Goal: Use online tool/utility: Utilize a website feature to perform a specific function

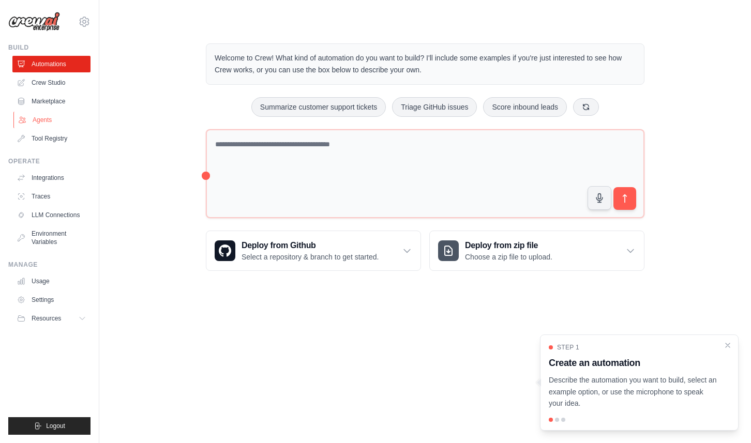
click at [42, 121] on link "Agents" at bounding box center [52, 120] width 78 height 17
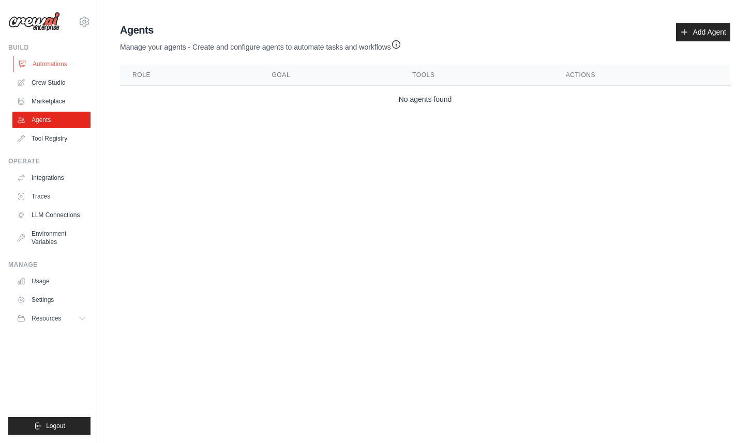
click at [55, 61] on link "Automations" at bounding box center [52, 64] width 78 height 17
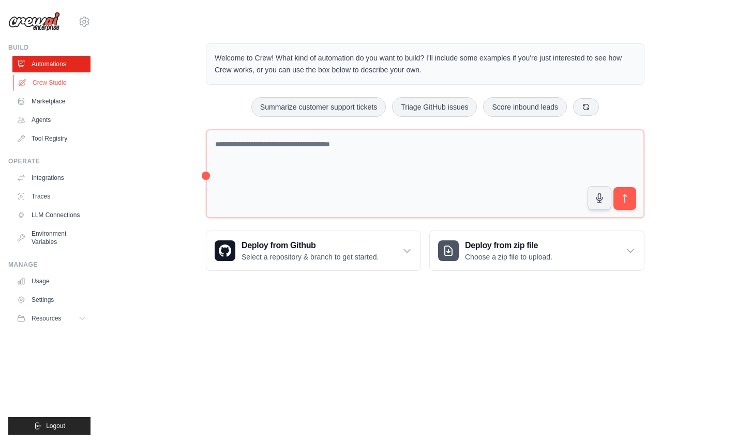
click at [51, 77] on link "Crew Studio" at bounding box center [52, 82] width 78 height 17
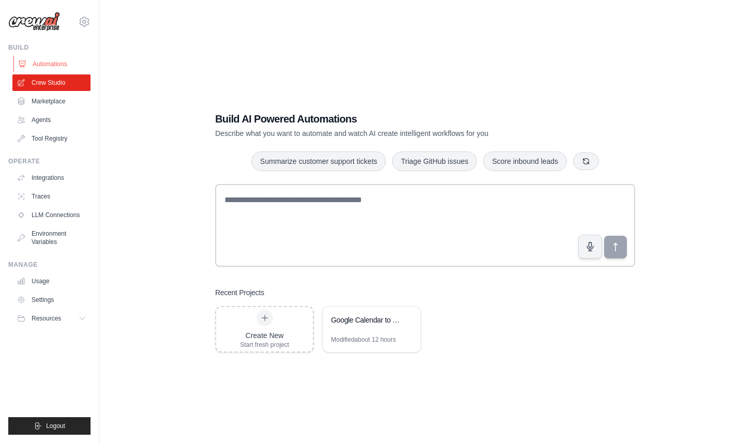
click at [52, 62] on link "Automations" at bounding box center [52, 64] width 78 height 17
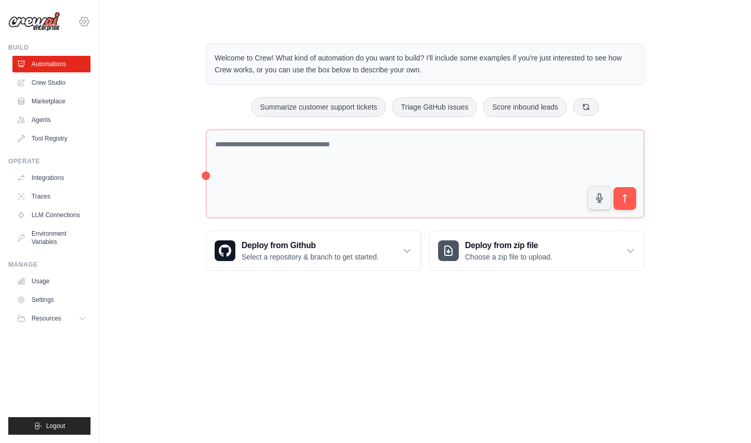
click at [84, 23] on icon at bounding box center [84, 22] width 12 height 12
click at [133, 120] on div "Welcome to Crew! What kind of automation do you want to build? I'll include som…" at bounding box center [425, 157] width 619 height 261
click at [50, 176] on link "Integrations" at bounding box center [52, 178] width 78 height 17
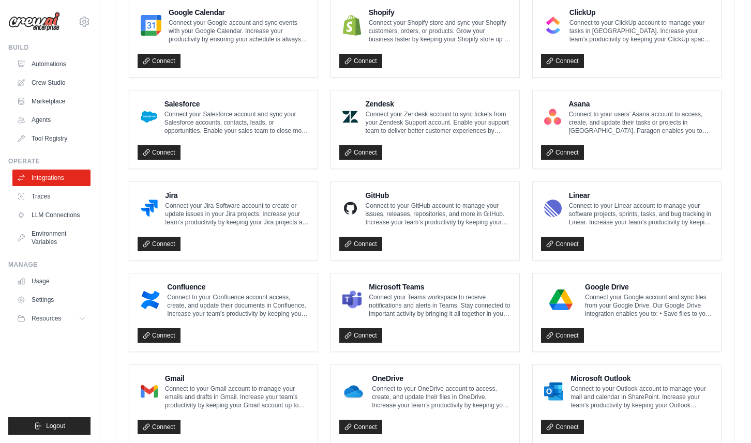
scroll to position [495, 0]
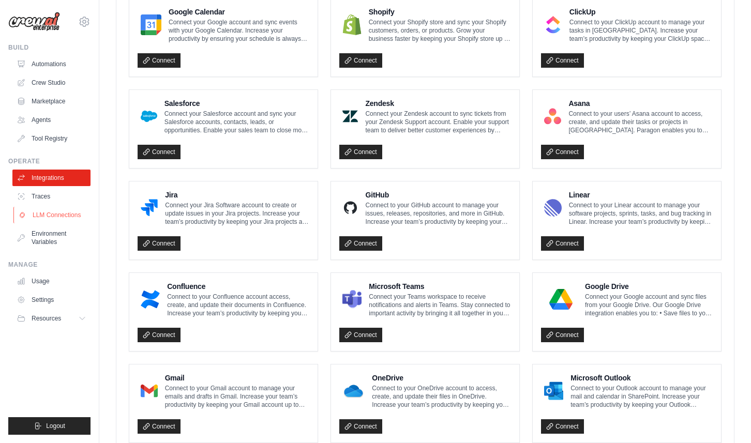
click at [56, 220] on link "LLM Connections" at bounding box center [52, 215] width 78 height 17
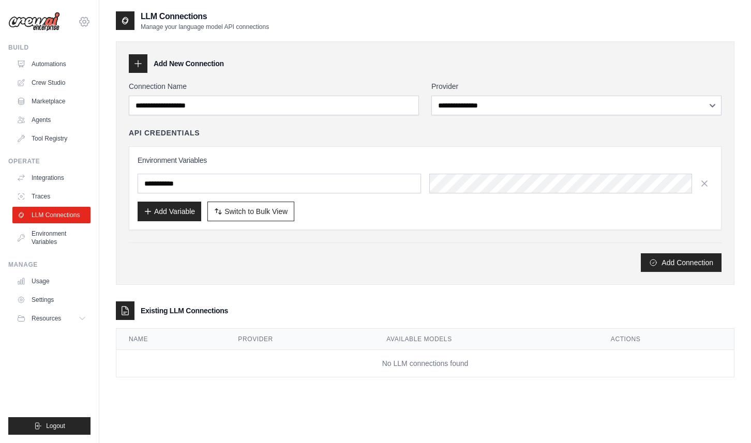
click at [86, 21] on icon at bounding box center [84, 21] width 3 height 3
click at [50, 25] on img at bounding box center [34, 22] width 52 height 20
click at [53, 64] on link "Automations" at bounding box center [52, 64] width 78 height 17
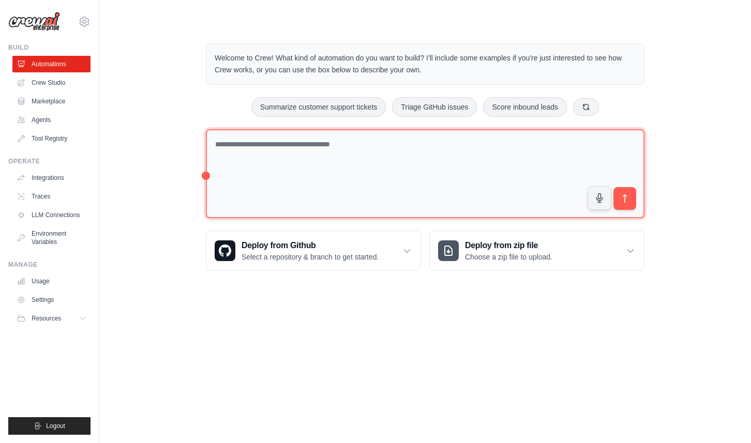
click at [353, 168] on textarea at bounding box center [425, 173] width 439 height 89
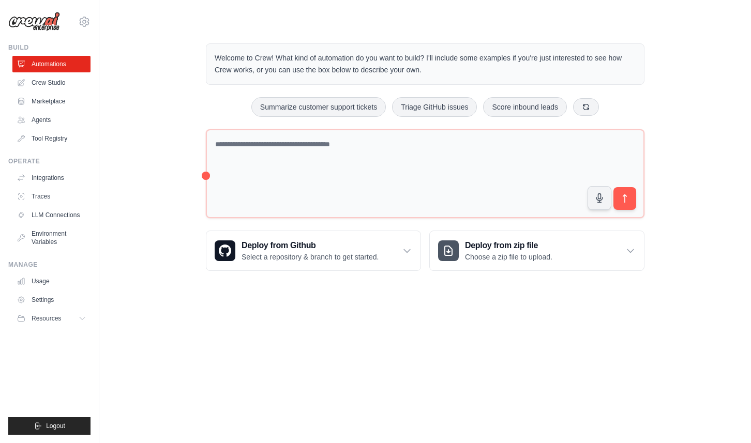
click at [203, 174] on div "Welcome to Crew! What kind of automation do you want to build? I'll include som…" at bounding box center [424, 157] width 463 height 261
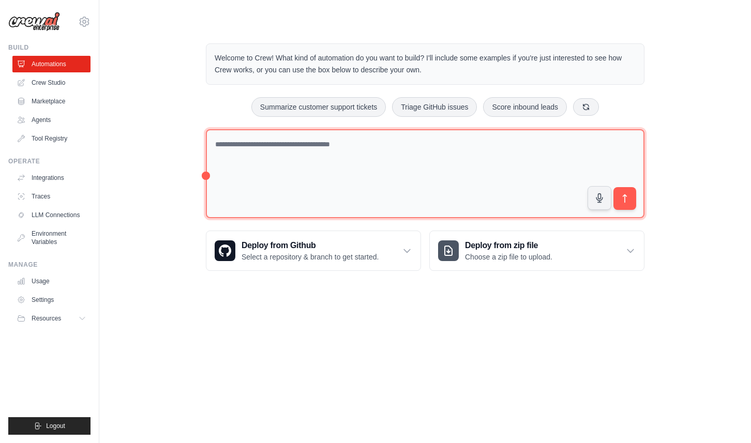
click at [264, 156] on textarea at bounding box center [425, 173] width 439 height 89
click at [504, 146] on textarea at bounding box center [425, 173] width 439 height 89
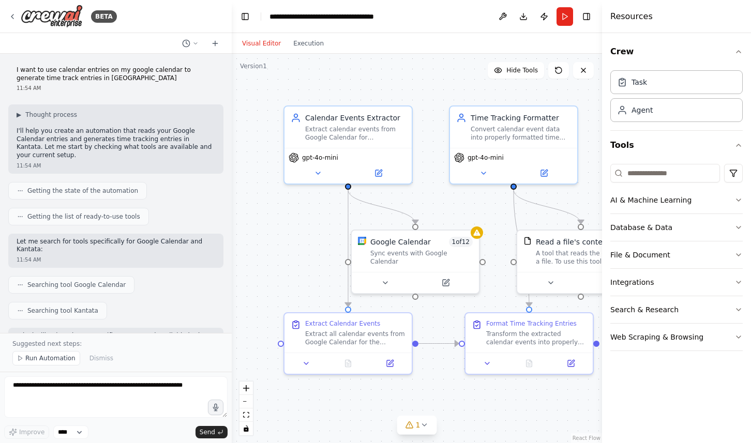
scroll to position [1100, 0]
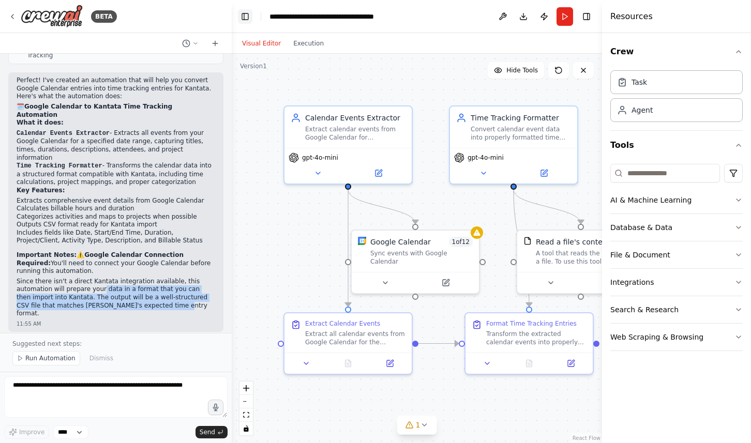
click at [245, 15] on button "Toggle Left Sidebar" at bounding box center [245, 16] width 14 height 14
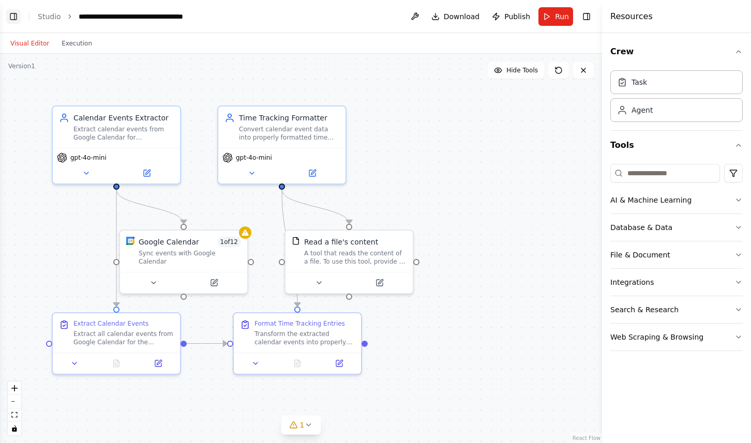
click at [11, 17] on button "Toggle Left Sidebar" at bounding box center [13, 16] width 14 height 14
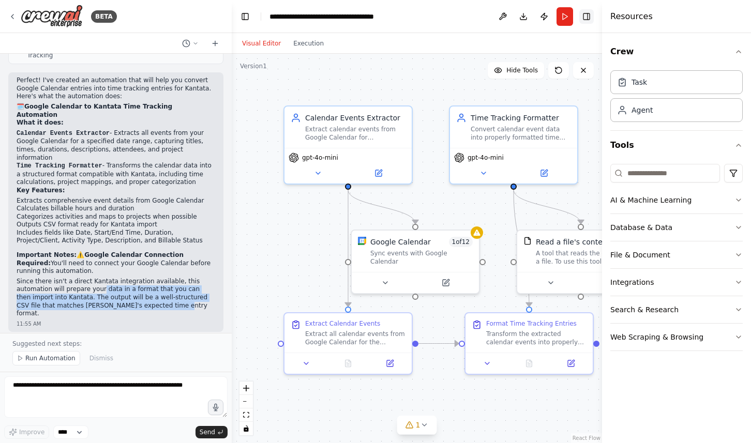
click at [586, 14] on button "Toggle Right Sidebar" at bounding box center [586, 16] width 14 height 14
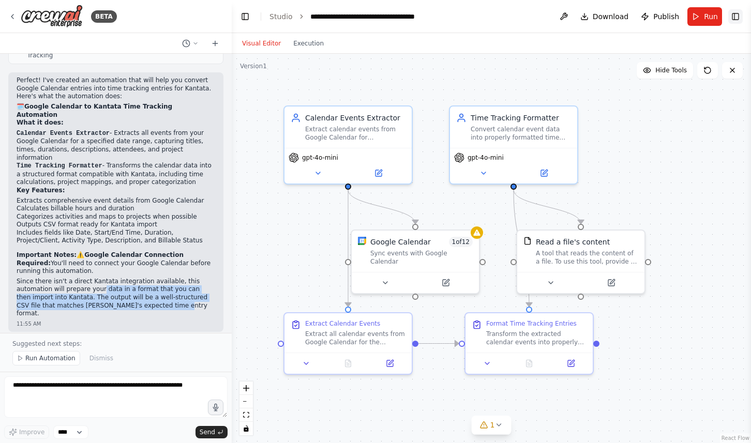
click at [735, 18] on button "Toggle Right Sidebar" at bounding box center [735, 16] width 14 height 14
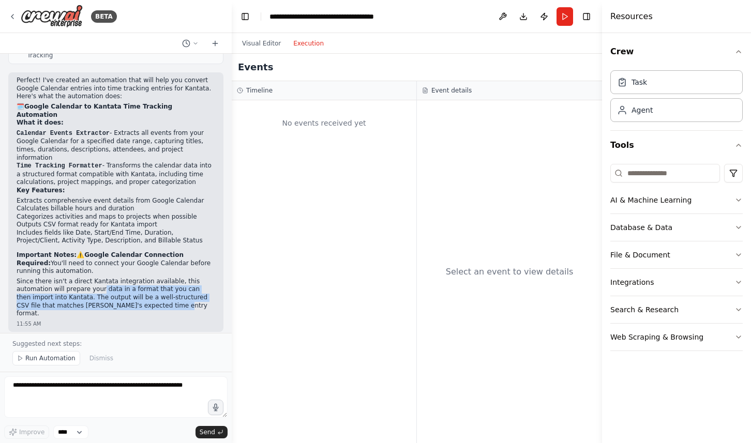
click at [311, 43] on button "Execution" at bounding box center [308, 43] width 43 height 12
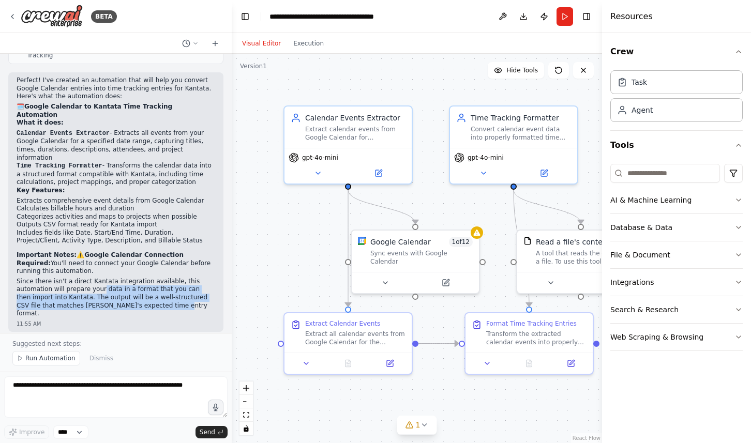
click at [260, 42] on button "Visual Editor" at bounding box center [261, 43] width 51 height 12
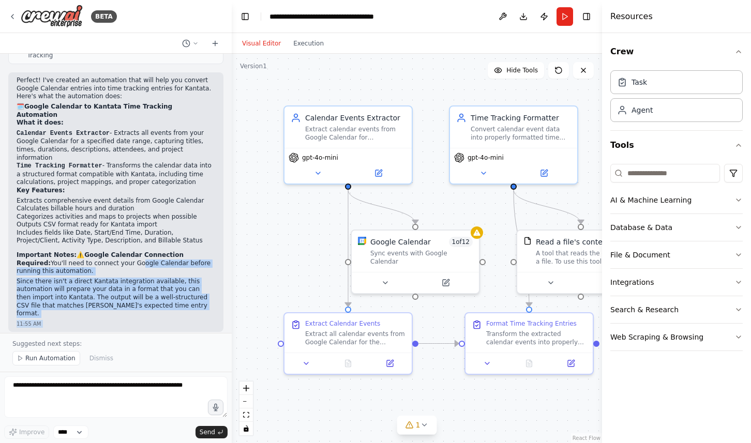
drag, startPoint x: 103, startPoint y: 211, endPoint x: 128, endPoint y: 296, distance: 89.4
click at [128, 296] on div "I want to use calendar entries on my google calendar to generate time track ent…" at bounding box center [116, 193] width 232 height 279
click at [128, 345] on p "Would you like me to modify anything about this automation, or would you prefer…" at bounding box center [116, 357] width 199 height 24
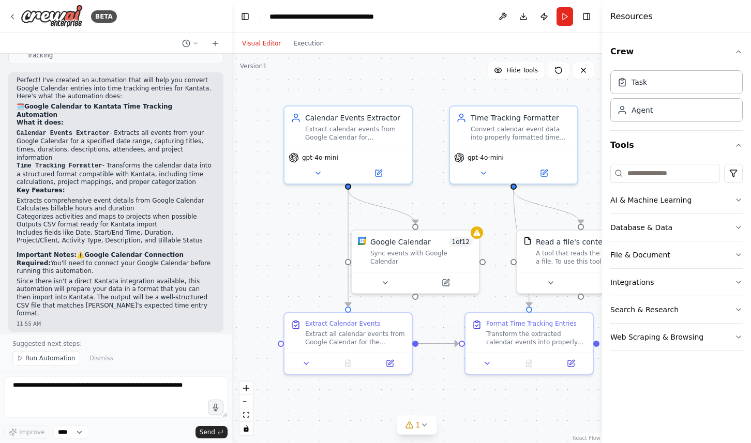
drag, startPoint x: 95, startPoint y: 287, endPoint x: 113, endPoint y: 306, distance: 26.0
click at [113, 345] on p "Would you like me to modify anything about this automation, or would you prefer…" at bounding box center [116, 357] width 199 height 24
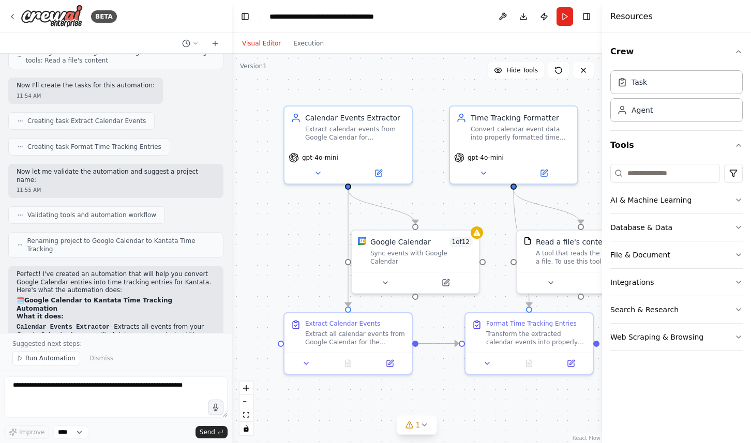
scroll to position [900, 0]
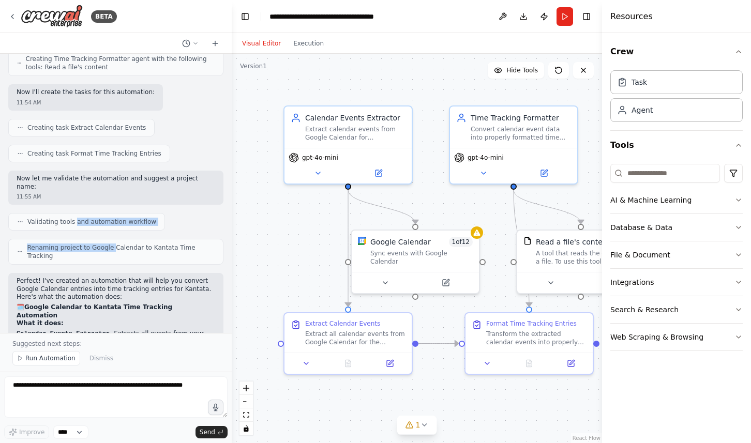
drag, startPoint x: 111, startPoint y: 226, endPoint x: 73, endPoint y: 201, distance: 44.9
click at [73, 201] on div "I want to use calendar entries on my google calendar to generate time track ent…" at bounding box center [116, 193] width 232 height 279
click at [73, 218] on span "Validating tools and automation workflow" at bounding box center [91, 222] width 129 height 8
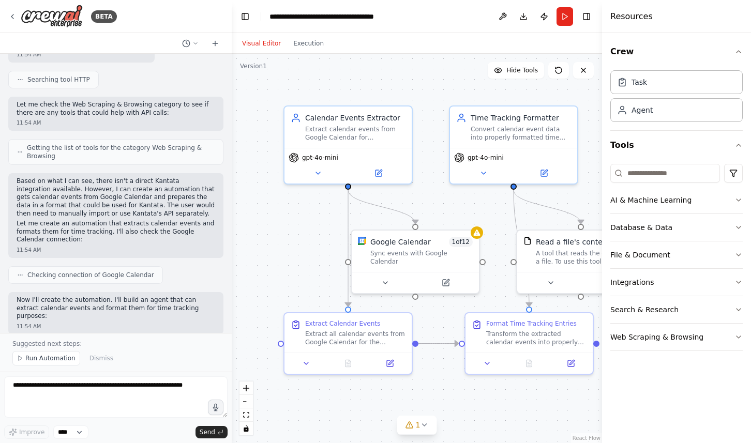
scroll to position [516, 0]
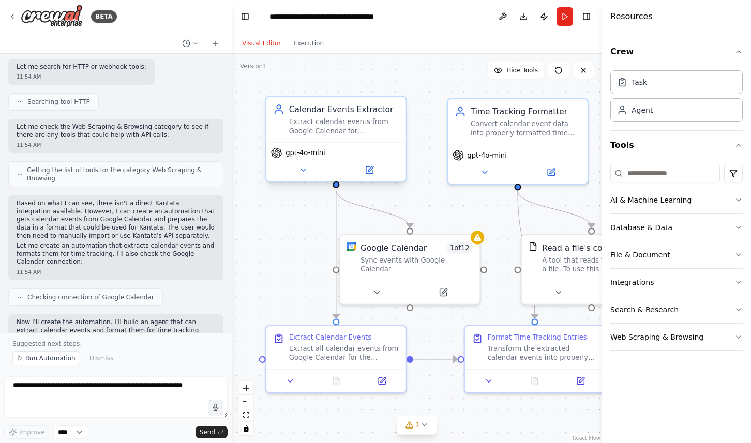
click at [316, 154] on span "gpt-4o-mini" at bounding box center [306, 152] width 40 height 9
click at [300, 169] on icon at bounding box center [302, 170] width 9 height 9
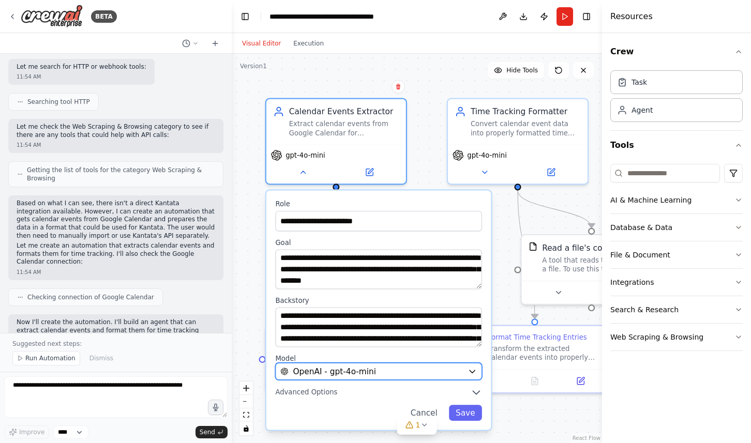
click at [350, 373] on span "OpenAI - gpt-4o-mini" at bounding box center [334, 371] width 83 height 11
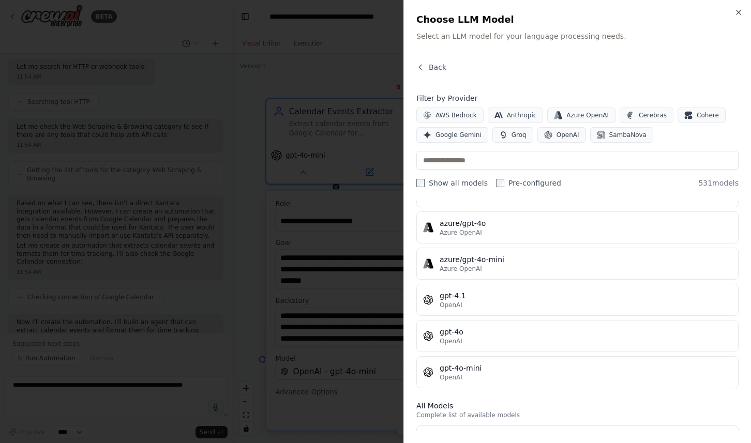
scroll to position [0, 0]
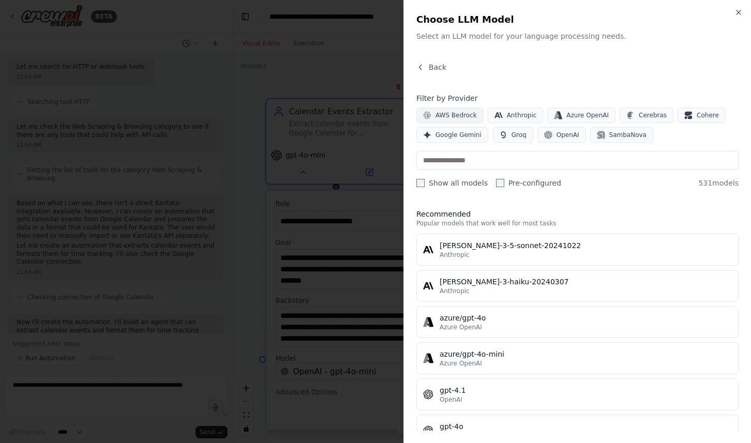
click at [468, 115] on span "AWS Bedrock" at bounding box center [456, 115] width 41 height 8
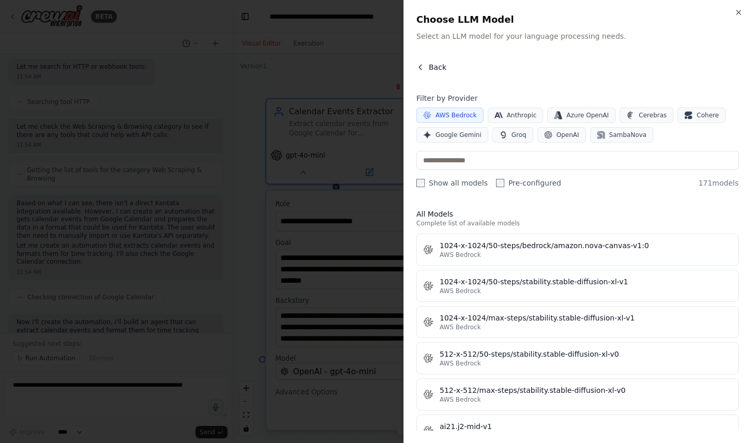
click at [436, 65] on span "Back" at bounding box center [438, 67] width 18 height 10
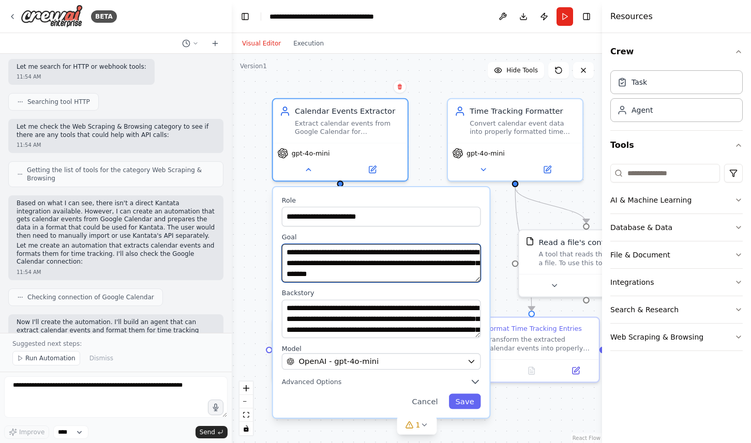
drag, startPoint x: 347, startPoint y: 254, endPoint x: 471, endPoint y: 312, distance: 137.0
click at [471, 312] on div "**********" at bounding box center [381, 302] width 217 height 231
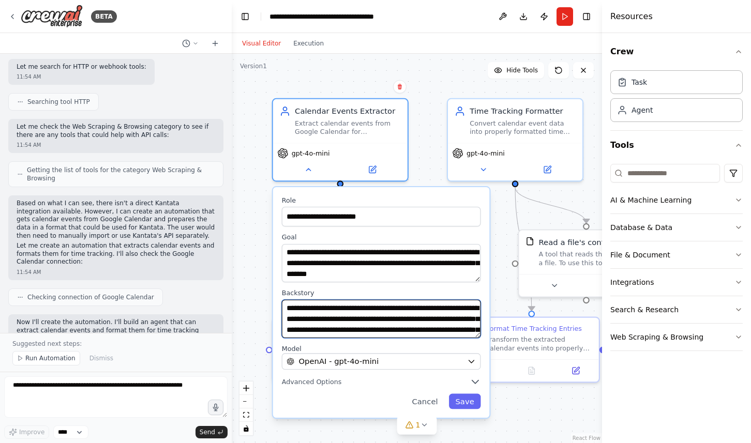
drag, startPoint x: 357, startPoint y: 309, endPoint x: 383, endPoint y: 322, distance: 28.2
click at [383, 322] on textarea "**********" at bounding box center [381, 319] width 199 height 38
drag, startPoint x: 383, startPoint y: 322, endPoint x: 390, endPoint y: 329, distance: 10.2
click at [390, 329] on textarea "**********" at bounding box center [381, 319] width 199 height 38
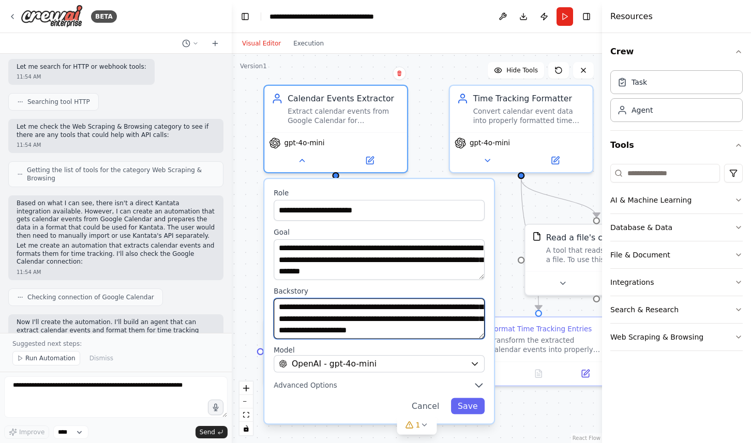
click at [408, 324] on textarea "**********" at bounding box center [379, 318] width 211 height 40
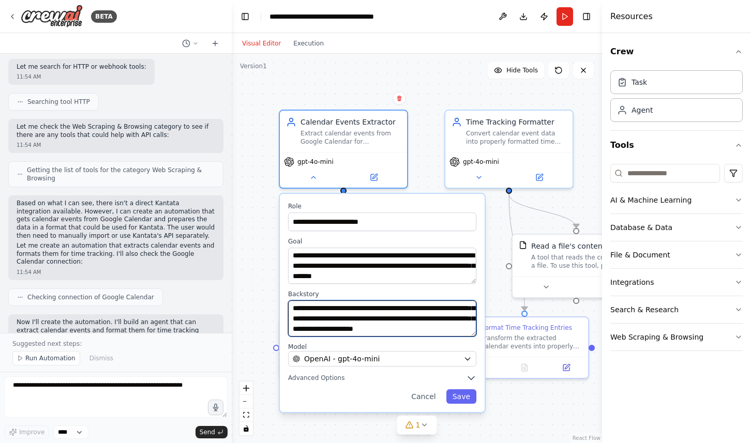
scroll to position [0, 0]
drag, startPoint x: 407, startPoint y: 317, endPoint x: 394, endPoint y: 324, distance: 14.6
click at [394, 324] on textarea "**********" at bounding box center [382, 319] width 188 height 36
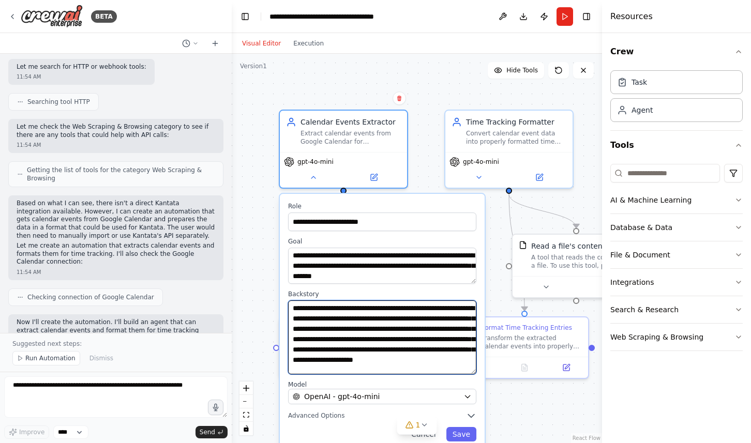
drag, startPoint x: 473, startPoint y: 334, endPoint x: 471, endPoint y: 372, distance: 38.3
click at [471, 372] on textarea "**********" at bounding box center [382, 338] width 188 height 74
click at [378, 340] on textarea "**********" at bounding box center [382, 338] width 188 height 74
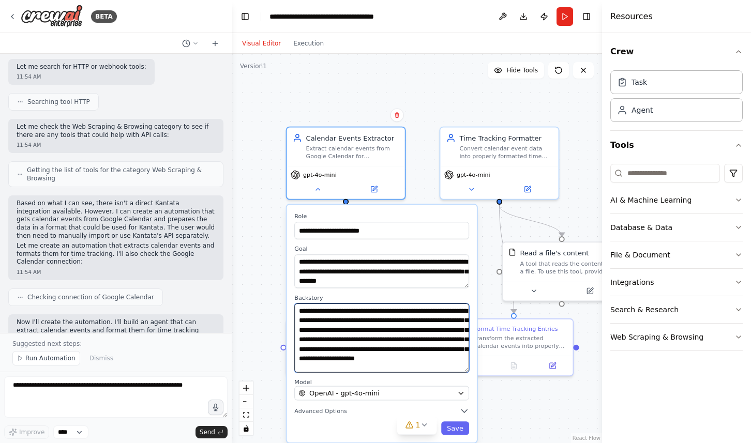
drag, startPoint x: 376, startPoint y: 343, endPoint x: 384, endPoint y: 370, distance: 28.6
click at [384, 370] on textarea "**********" at bounding box center [381, 338] width 175 height 69
drag, startPoint x: 377, startPoint y: 343, endPoint x: 387, endPoint y: 364, distance: 22.4
click at [387, 364] on textarea "**********" at bounding box center [381, 338] width 175 height 69
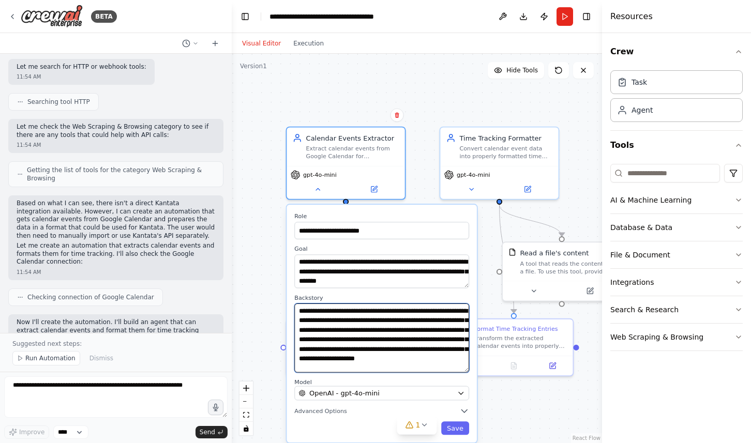
click at [387, 364] on textarea "**********" at bounding box center [381, 338] width 175 height 69
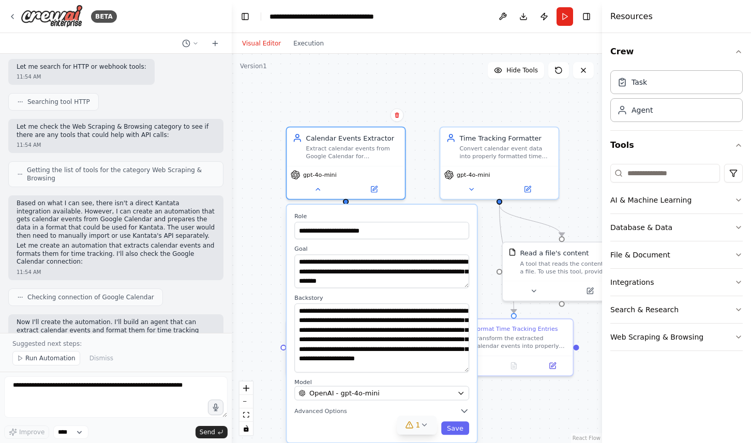
click at [418, 425] on span "1" at bounding box center [418, 425] width 5 height 10
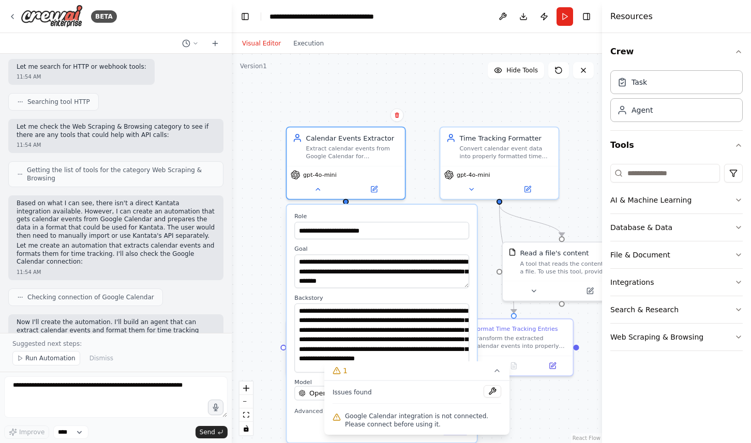
click at [522, 408] on div "**********" at bounding box center [417, 249] width 370 height 390
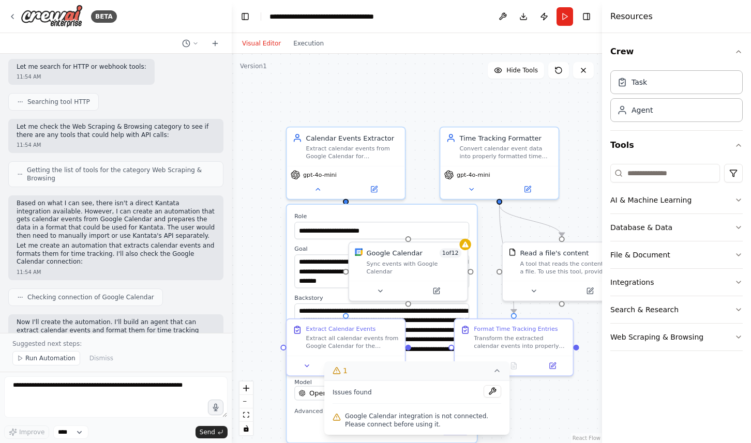
click at [499, 372] on icon at bounding box center [497, 371] width 8 height 8
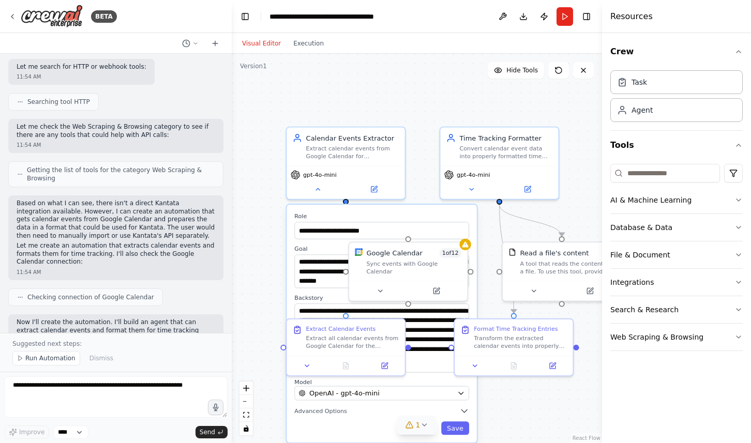
click at [420, 115] on div "**********" at bounding box center [417, 249] width 370 height 390
click at [273, 255] on div "**********" at bounding box center [417, 249] width 370 height 390
click at [454, 431] on button "Save" at bounding box center [455, 428] width 28 height 13
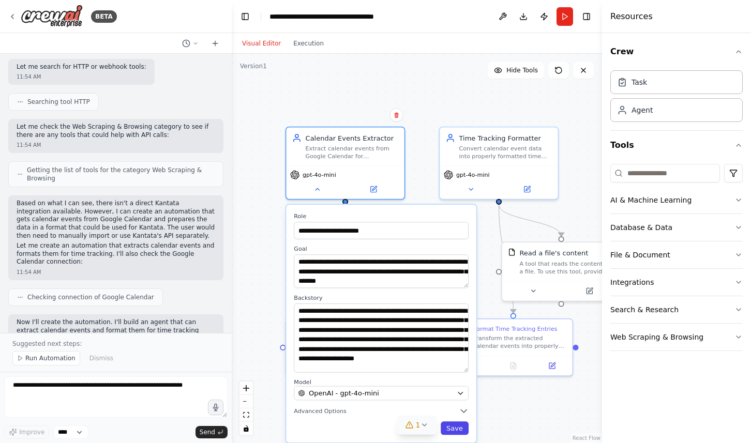
click at [454, 431] on button "Save" at bounding box center [455, 428] width 28 height 13
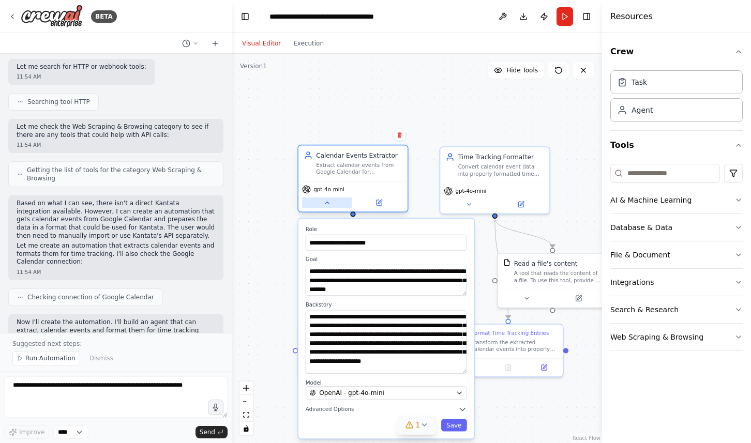
click at [326, 205] on icon at bounding box center [326, 202] width 7 height 7
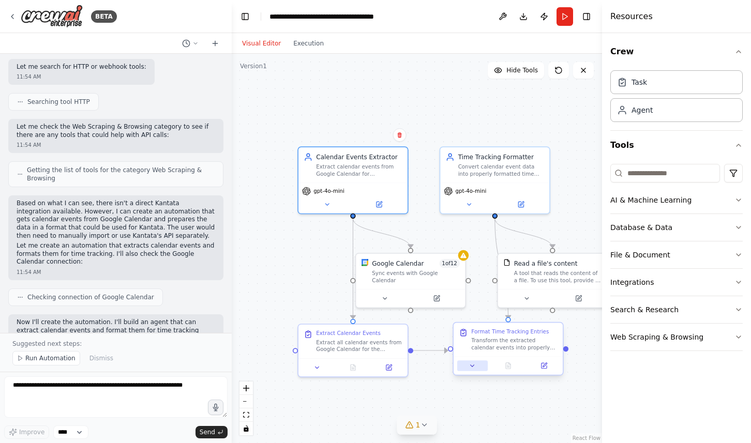
click at [472, 369] on icon at bounding box center [472, 366] width 7 height 7
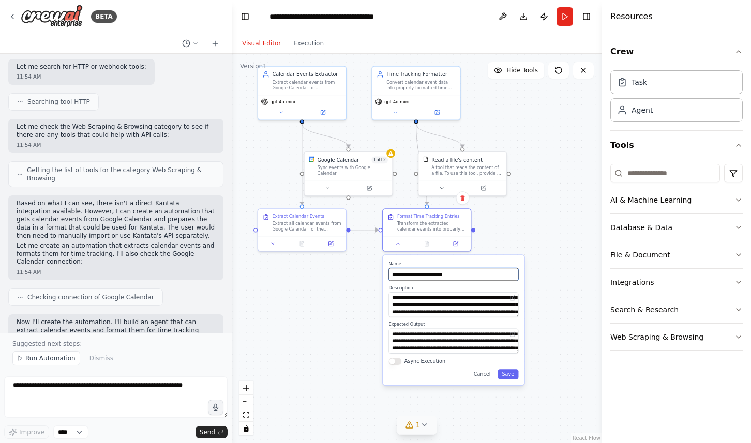
drag, startPoint x: 562, startPoint y: 336, endPoint x: 488, endPoint y: 250, distance: 112.6
click at [488, 250] on div ".deletable-edge-delete-btn { width: 20px; height: 20px; border: 0px solid #ffff…" at bounding box center [417, 249] width 370 height 390
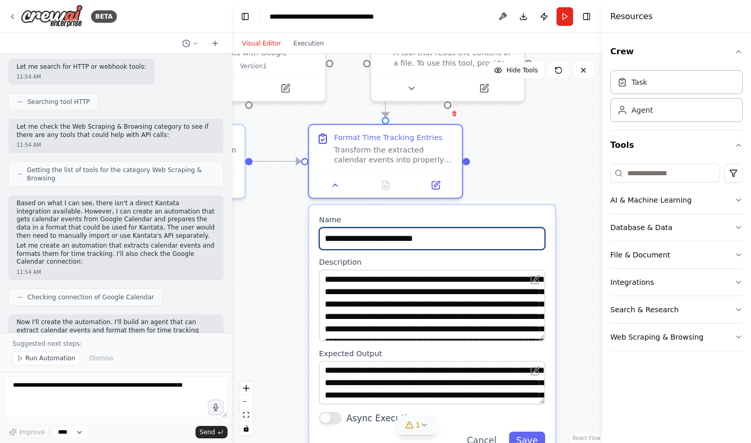
drag, startPoint x: 540, startPoint y: 311, endPoint x: 537, endPoint y: 341, distance: 30.2
click at [537, 341] on textarea "**********" at bounding box center [432, 305] width 226 height 71
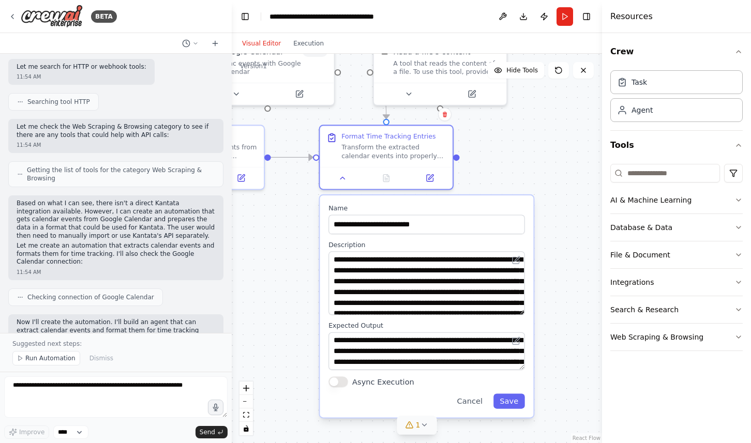
drag, startPoint x: 572, startPoint y: 331, endPoint x: 545, endPoint y: 303, distance: 38.4
click at [545, 303] on div ".deletable-edge-delete-btn { width: 20px; height: 20px; border: 0px solid #ffff…" at bounding box center [417, 249] width 370 height 390
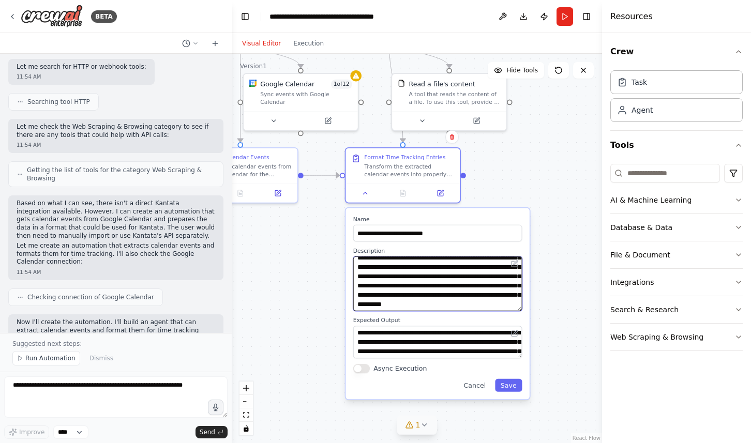
scroll to position [48, 0]
drag, startPoint x: 452, startPoint y: 273, endPoint x: 442, endPoint y: 305, distance: 32.9
click at [442, 305] on textarea "**********" at bounding box center [437, 284] width 169 height 55
drag, startPoint x: 442, startPoint y: 305, endPoint x: 411, endPoint y: 272, distance: 45.7
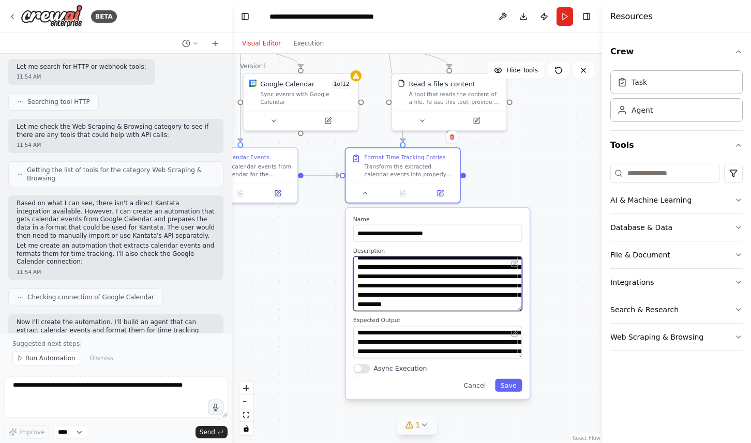
click at [411, 272] on textarea "**********" at bounding box center [437, 284] width 169 height 55
click at [411, 278] on textarea "**********" at bounding box center [437, 284] width 169 height 55
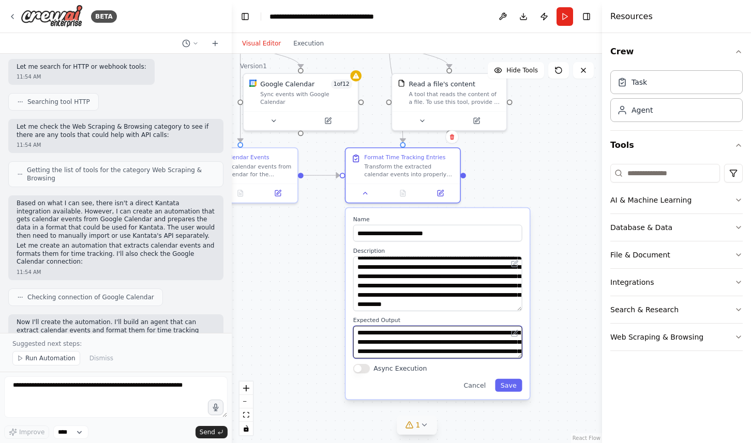
scroll to position [31, 0]
drag, startPoint x: 420, startPoint y: 337, endPoint x: 418, endPoint y: 331, distance: 5.9
click at [418, 331] on textarea "**********" at bounding box center [437, 342] width 169 height 33
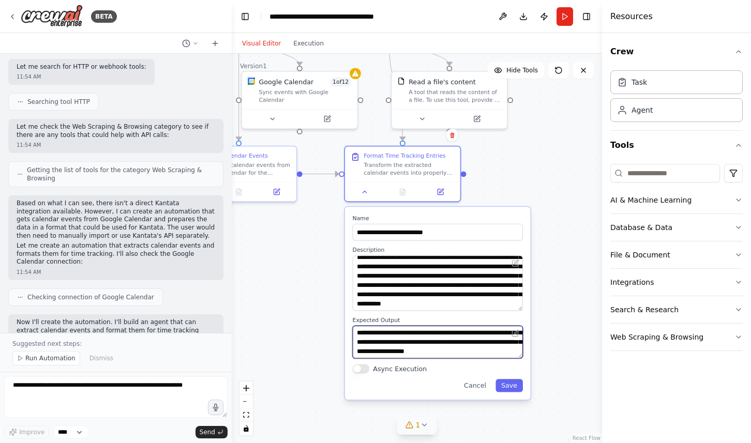
scroll to position [0, 0]
drag, startPoint x: 431, startPoint y: 346, endPoint x: 417, endPoint y: 330, distance: 21.3
click at [417, 330] on textarea "**********" at bounding box center [438, 342] width 170 height 33
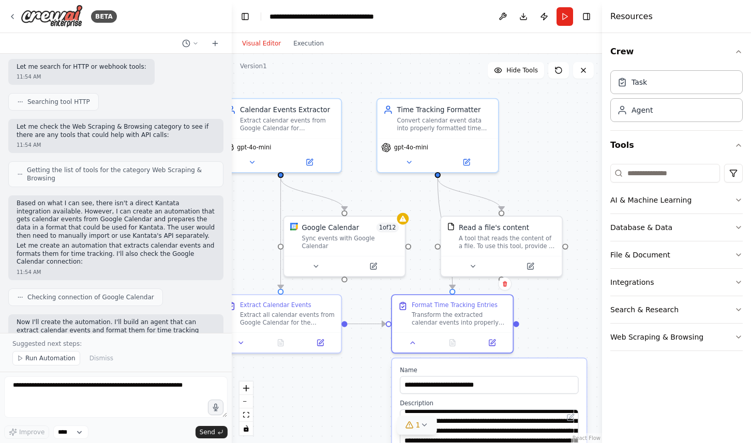
drag, startPoint x: 506, startPoint y: 141, endPoint x: 566, endPoint y: 293, distance: 163.3
click at [566, 293] on div ".deletable-edge-delete-btn { width: 20px; height: 20px; border: 0px solid #ffff…" at bounding box center [417, 249] width 370 height 390
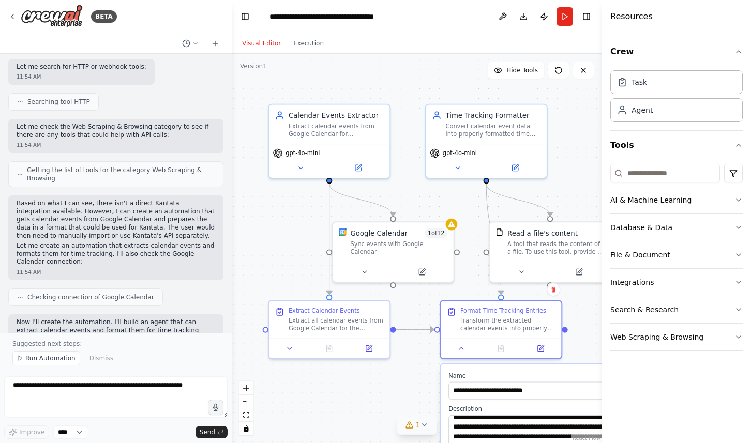
drag, startPoint x: 389, startPoint y: 202, endPoint x: 433, endPoint y: 204, distance: 44.0
click at [433, 204] on div ".deletable-edge-delete-btn { width: 20px; height: 20px; border: 0px solid #ffff…" at bounding box center [417, 249] width 370 height 390
click at [383, 239] on div "Sync events with Google Calendar" at bounding box center [398, 246] width 97 height 16
click at [363, 266] on icon at bounding box center [365, 270] width 8 height 8
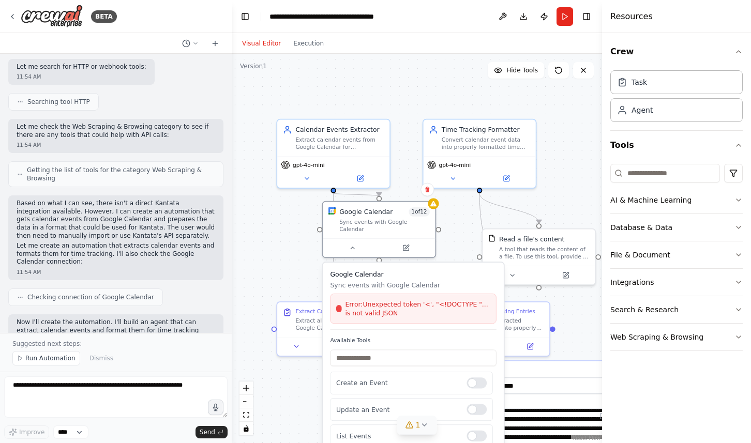
drag, startPoint x: 389, startPoint y: 321, endPoint x: 379, endPoint y: 292, distance: 30.3
click at [379, 300] on span "Error: Unexpected token '<', "<!DOCTYPE "... is not valid JSON" at bounding box center [417, 309] width 145 height 18
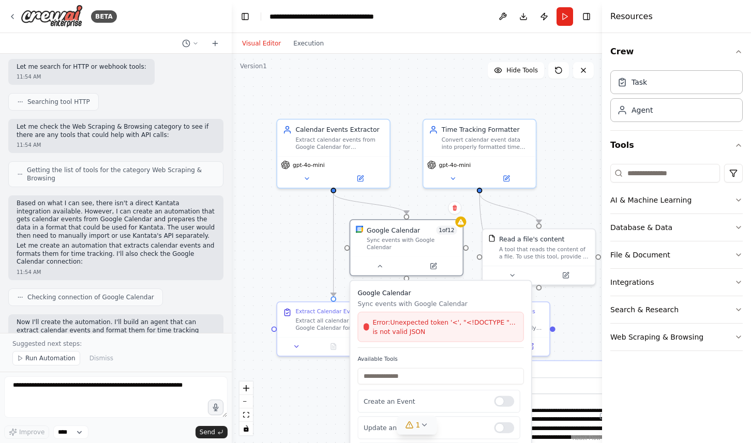
drag, startPoint x: 379, startPoint y: 292, endPoint x: 408, endPoint y: 310, distance: 34.2
click at [408, 318] on span "Error: Unexpected token '<', "<!DOCTYPE "... is not valid JSON" at bounding box center [444, 327] width 145 height 18
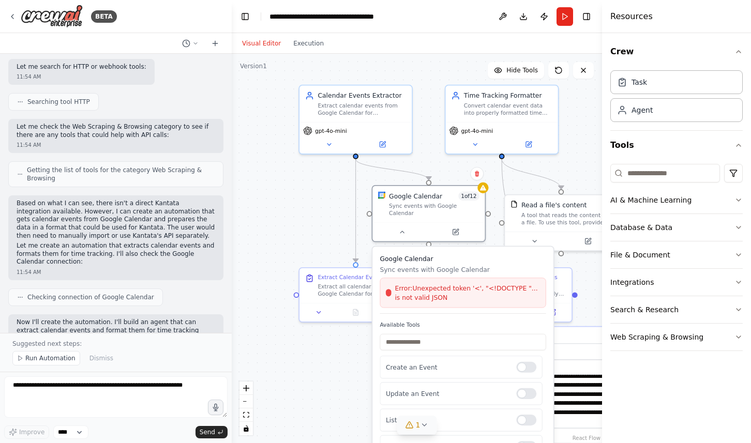
drag, startPoint x: 285, startPoint y: 258, endPoint x: 301, endPoint y: 223, distance: 38.0
click at [301, 223] on div ".deletable-edge-delete-btn { width: 20px; height: 20px; border: 0px solid #ffff…" at bounding box center [417, 249] width 370 height 390
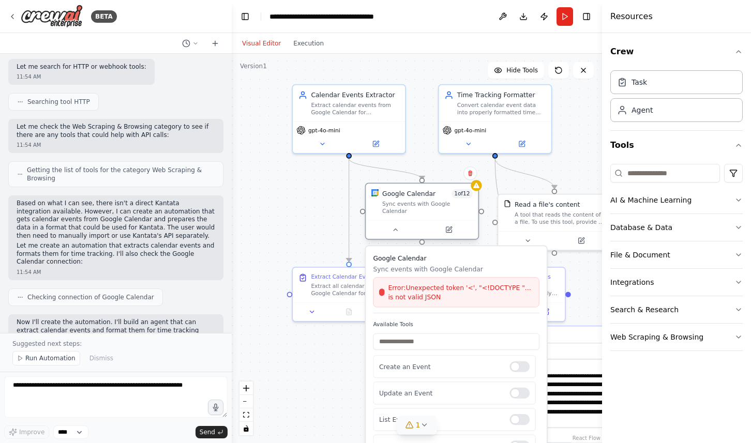
click at [478, 193] on div "Google Calendar 1 of 12 Sync events with Google Calendar" at bounding box center [422, 202] width 112 height 37
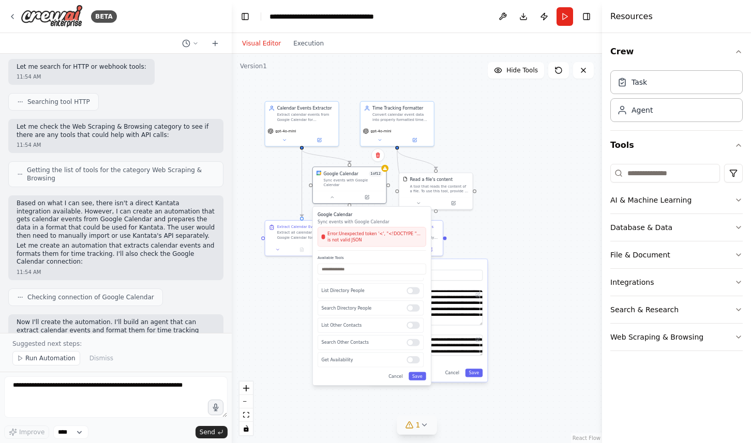
drag, startPoint x: 328, startPoint y: 386, endPoint x: 297, endPoint y: 291, distance: 99.5
click at [297, 291] on div ".deletable-edge-delete-btn { width: 20px; height: 20px; border: 0px solid #ffff…" at bounding box center [417, 249] width 370 height 390
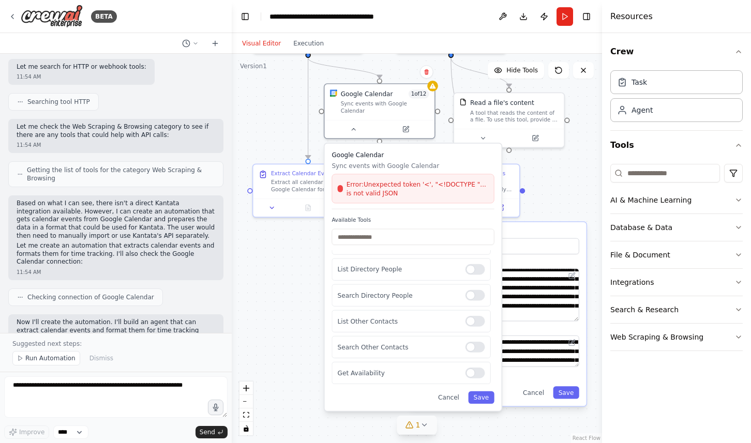
drag, startPoint x: 298, startPoint y: 293, endPoint x: 285, endPoint y: 281, distance: 17.6
click at [285, 281] on div ".deletable-edge-delete-btn { width: 20px; height: 20px; border: 0px solid #ffff…" at bounding box center [417, 249] width 370 height 390
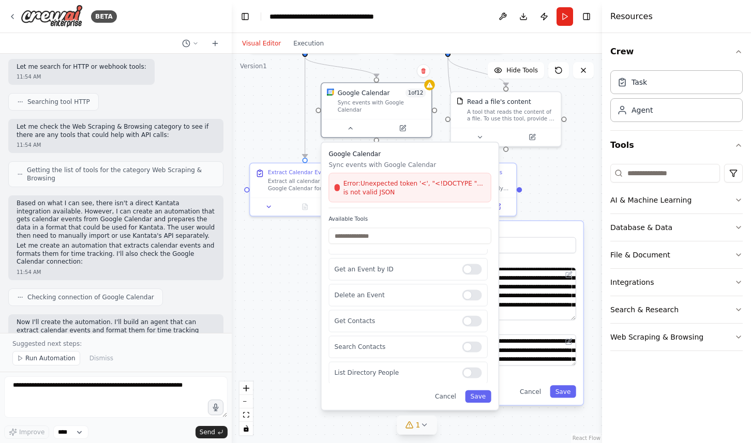
scroll to position [0, 0]
click at [443, 393] on button "Cancel" at bounding box center [446, 397] width 32 height 12
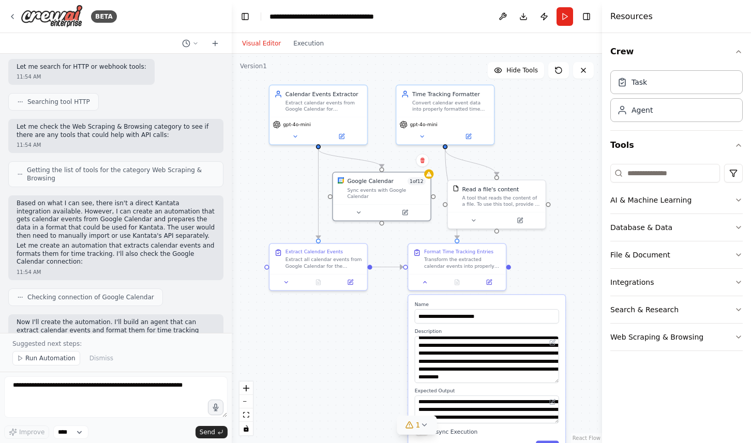
drag, startPoint x: 392, startPoint y: 161, endPoint x: 395, endPoint y: 242, distance: 80.8
click at [395, 242] on div ".deletable-edge-delete-btn { width: 20px; height: 20px; border: 0px solid #ffff…" at bounding box center [417, 249] width 370 height 390
click at [563, 18] on button "Run" at bounding box center [565, 16] width 17 height 19
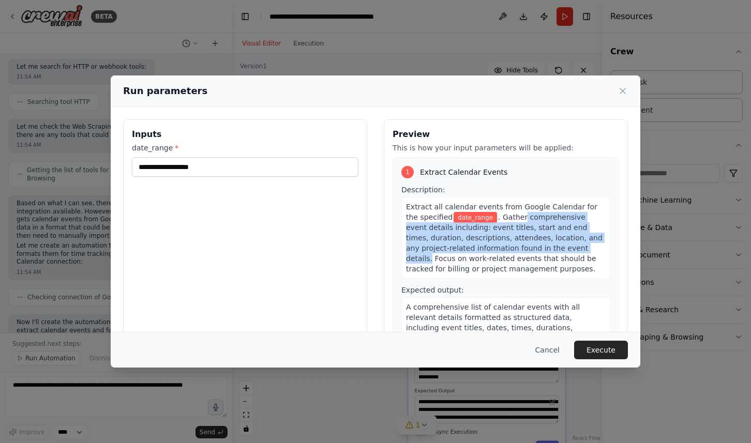
drag, startPoint x: 509, startPoint y: 217, endPoint x: 532, endPoint y: 250, distance: 40.9
click at [532, 250] on span ". Gather comprehensive event details including: event titles, start and end tim…" at bounding box center [504, 243] width 197 height 60
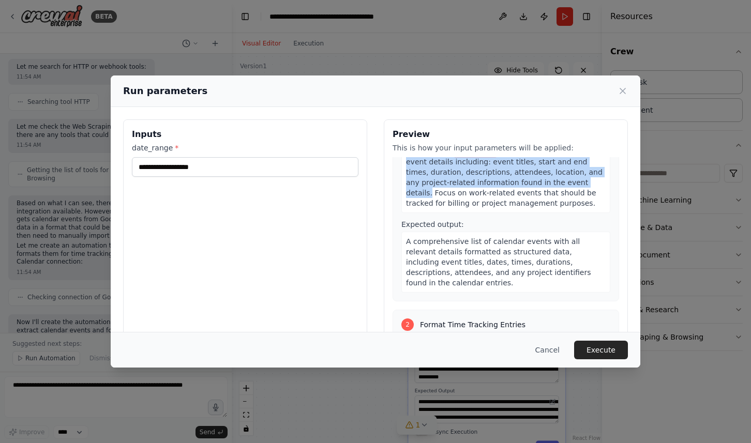
scroll to position [68, 0]
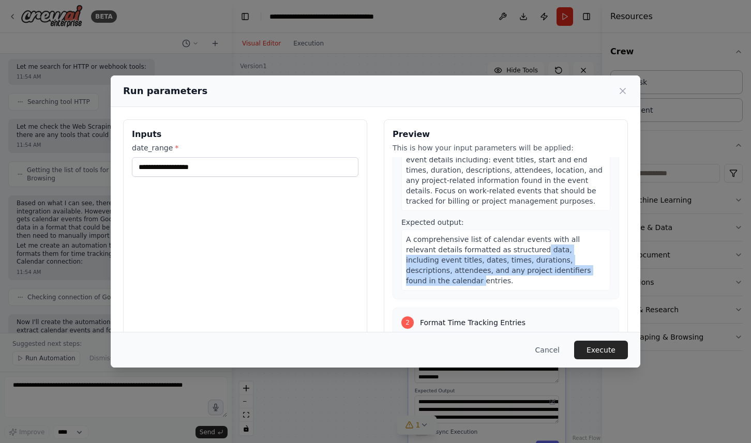
drag, startPoint x: 509, startPoint y: 250, endPoint x: 538, endPoint y: 275, distance: 38.9
click at [538, 275] on div "A comprehensive list of calendar events with all relevant details formatted as …" at bounding box center [505, 260] width 209 height 61
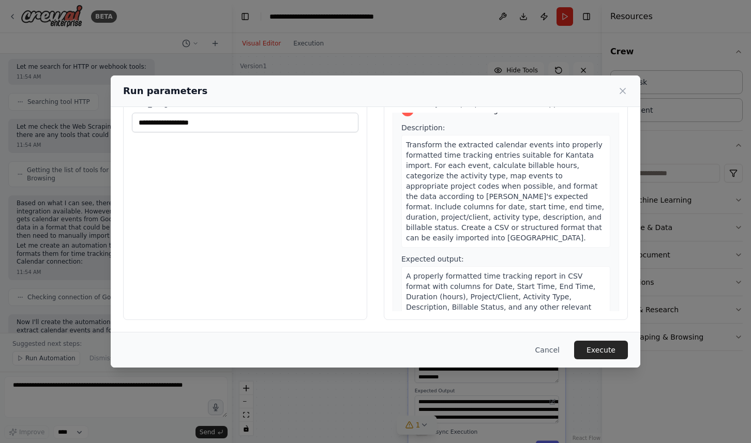
scroll to position [237, 0]
click at [551, 355] on button "Cancel" at bounding box center [547, 350] width 41 height 19
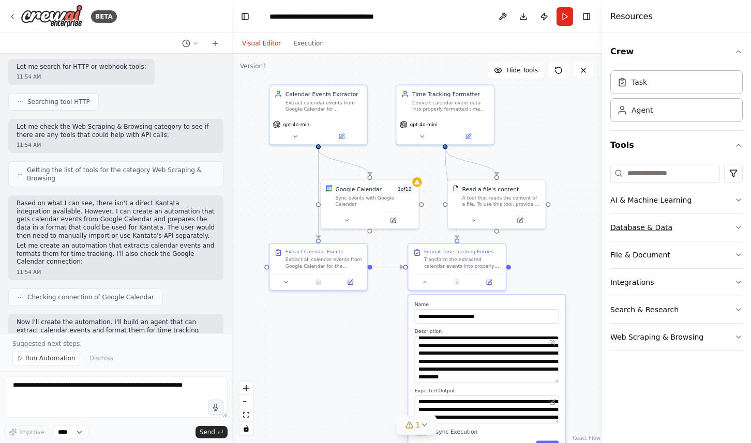
click at [624, 228] on button "Database & Data" at bounding box center [676, 227] width 132 height 27
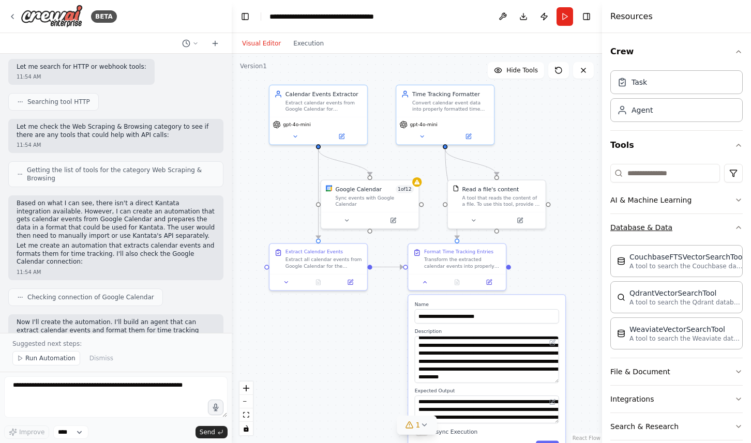
click at [624, 228] on button "Database & Data" at bounding box center [676, 227] width 132 height 27
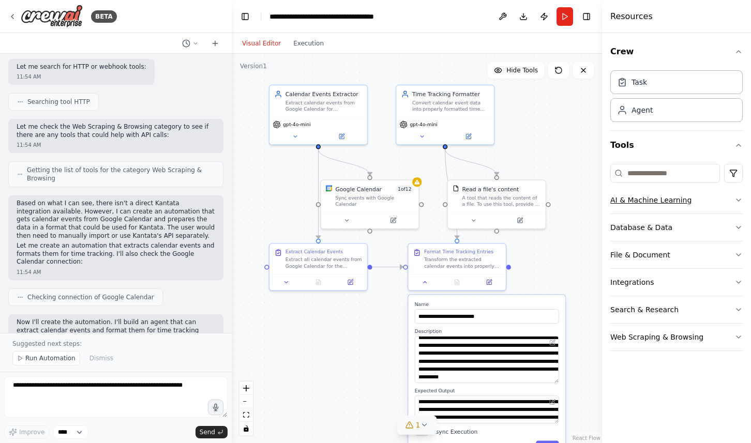
click at [633, 206] on button "AI & Machine Learning" at bounding box center [676, 200] width 132 height 27
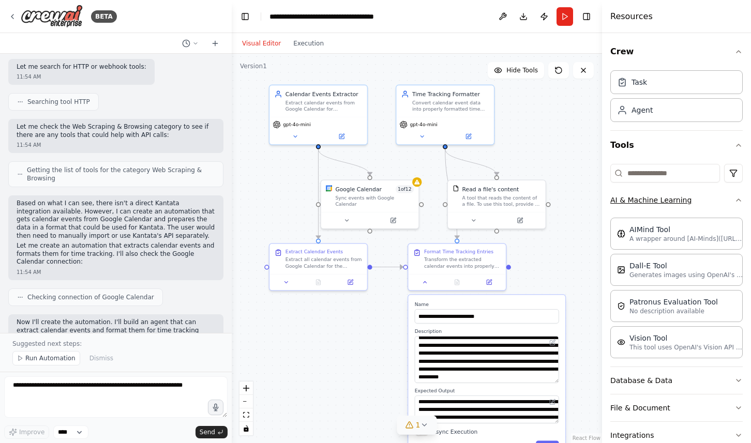
click at [633, 206] on button "AI & Machine Learning" at bounding box center [676, 200] width 132 height 27
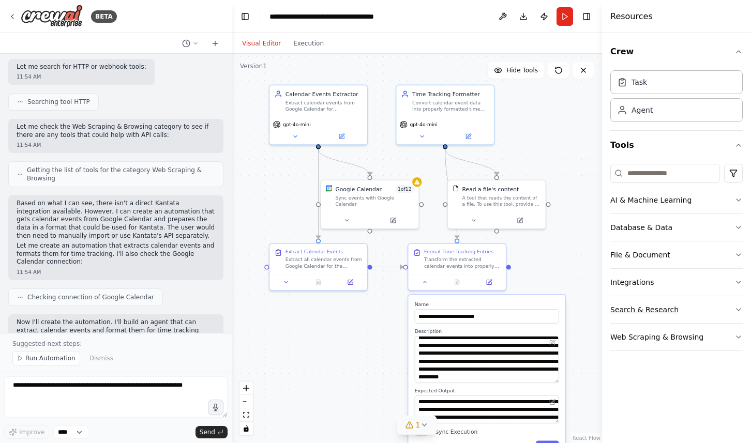
click at [622, 318] on button "Search & Research" at bounding box center [676, 309] width 132 height 27
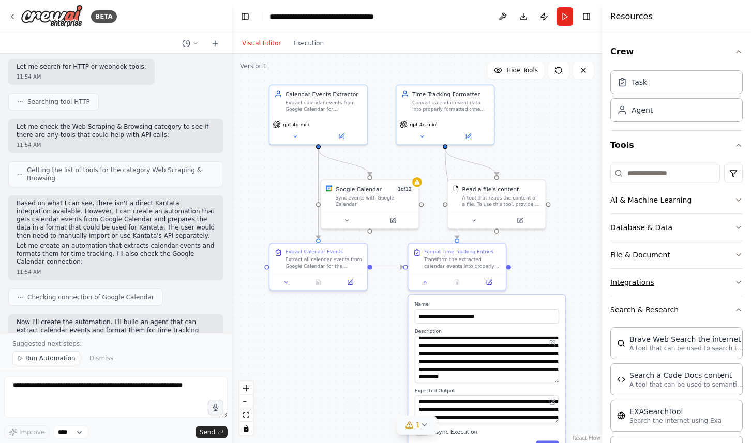
click at [623, 284] on button "Integrations" at bounding box center [676, 282] width 132 height 27
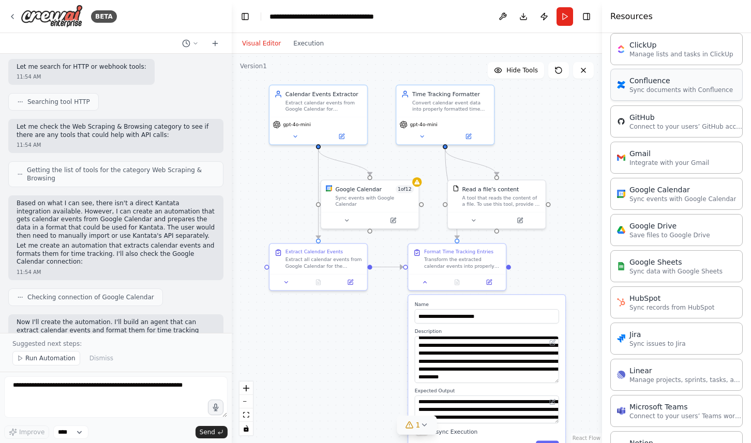
scroll to position [0, 0]
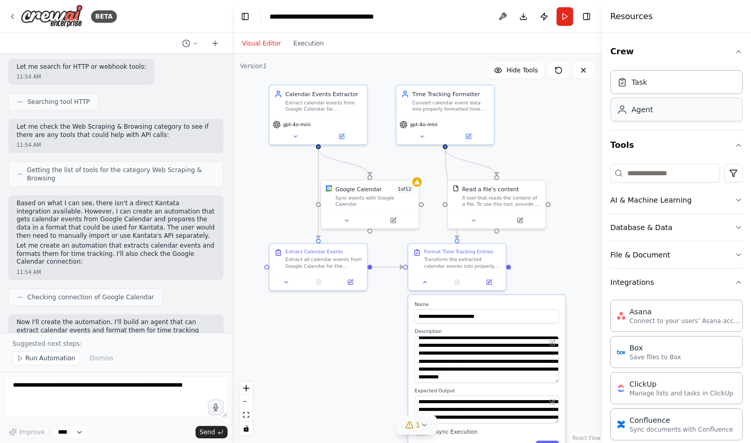
click at [675, 111] on div "Agent" at bounding box center [676, 110] width 132 height 24
click at [672, 82] on div "Task" at bounding box center [676, 82] width 132 height 24
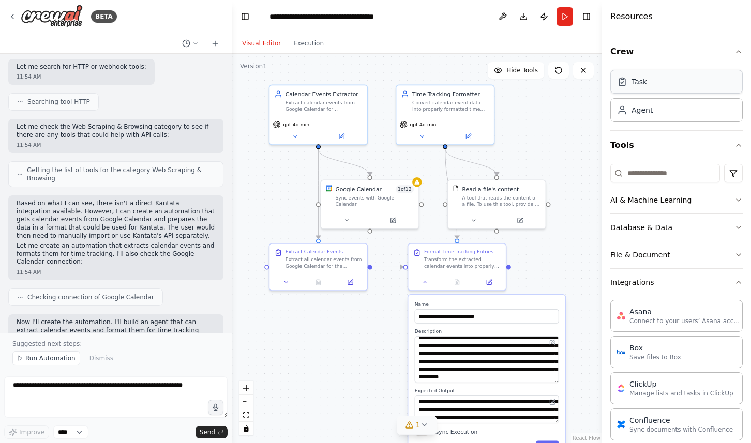
click at [672, 82] on div "Task" at bounding box center [676, 82] width 132 height 24
click at [423, 280] on icon at bounding box center [425, 281] width 6 height 6
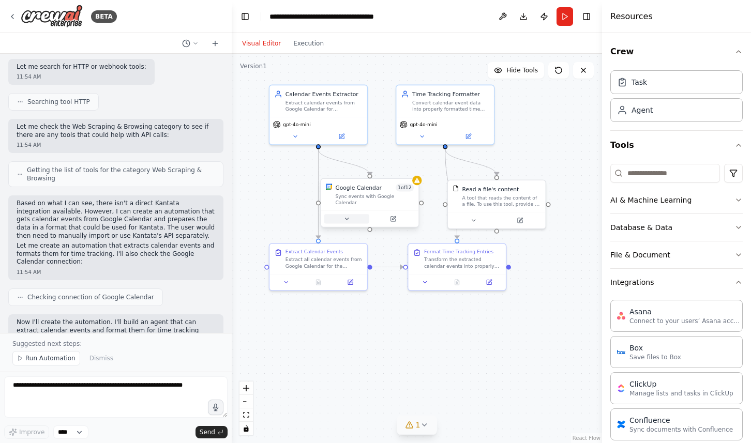
click at [350, 214] on button at bounding box center [346, 218] width 45 height 9
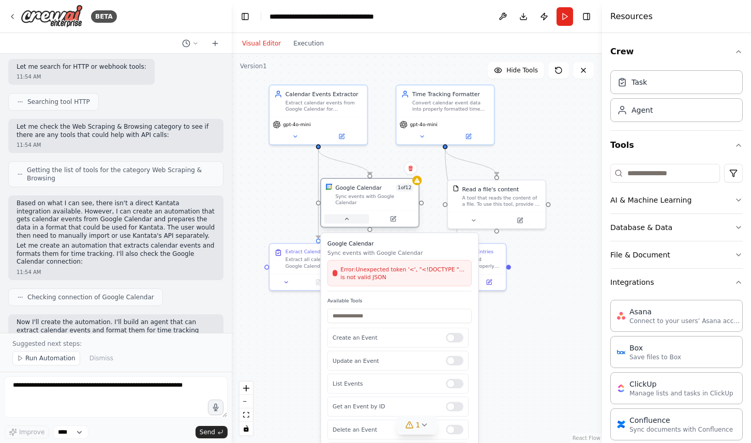
click at [350, 214] on button at bounding box center [346, 218] width 45 height 9
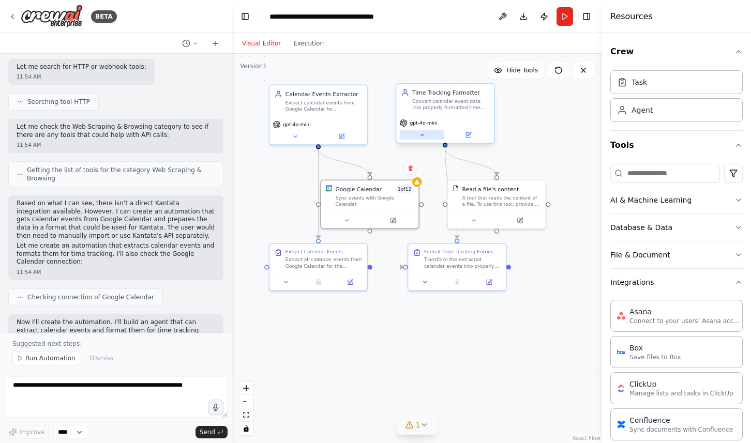
click at [426, 134] on button at bounding box center [422, 134] width 45 height 9
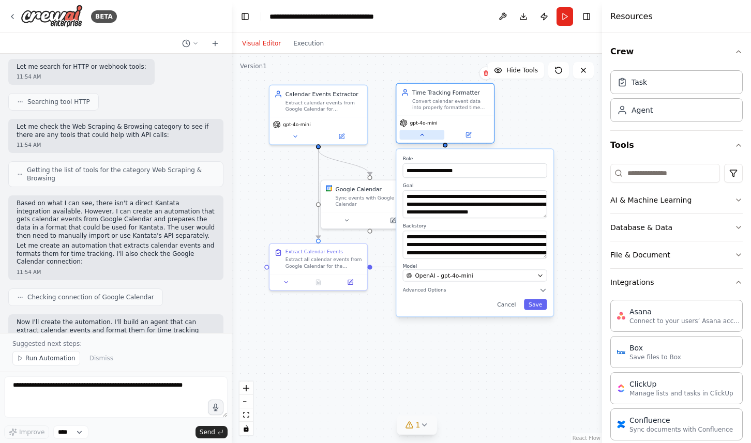
click at [426, 134] on button at bounding box center [422, 134] width 45 height 9
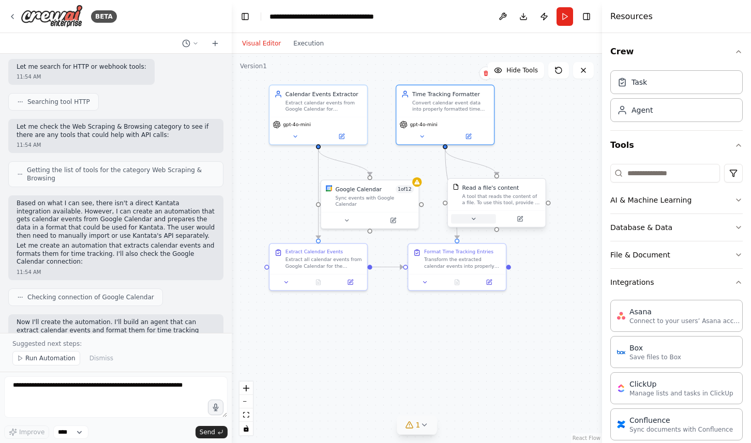
click at [475, 223] on button at bounding box center [473, 218] width 45 height 9
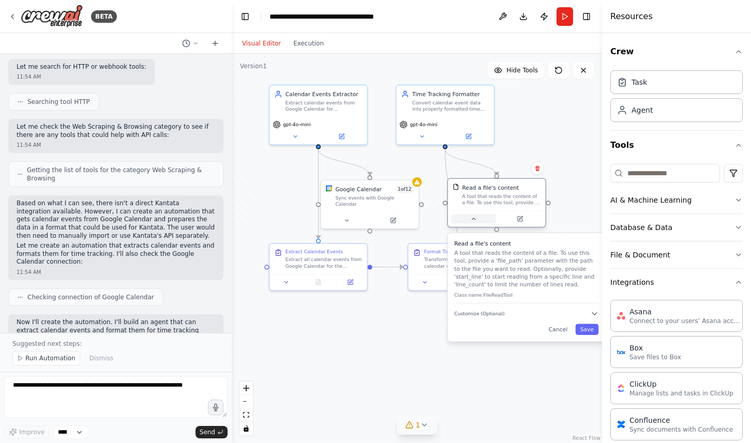
click at [476, 220] on icon at bounding box center [473, 219] width 6 height 6
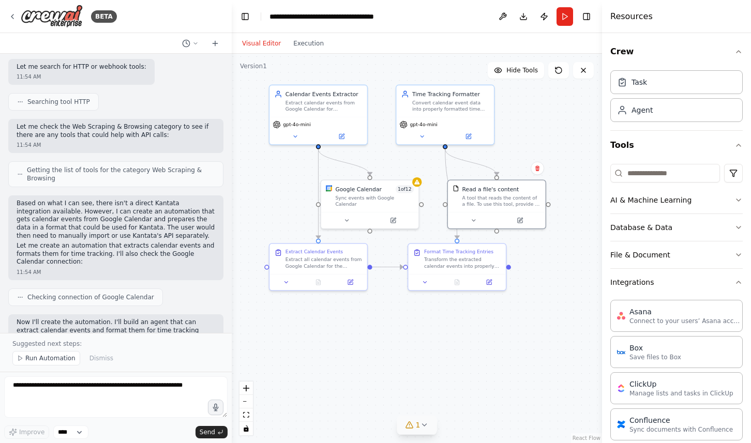
click at [420, 426] on icon at bounding box center [424, 425] width 8 height 8
drag, startPoint x: 396, startPoint y: 418, endPoint x: 401, endPoint y: 423, distance: 7.4
click at [401, 423] on span "Google Calendar integration is not connected. Please connect before using it." at bounding box center [423, 420] width 156 height 17
